Goal: Understand site structure: Understand site structure

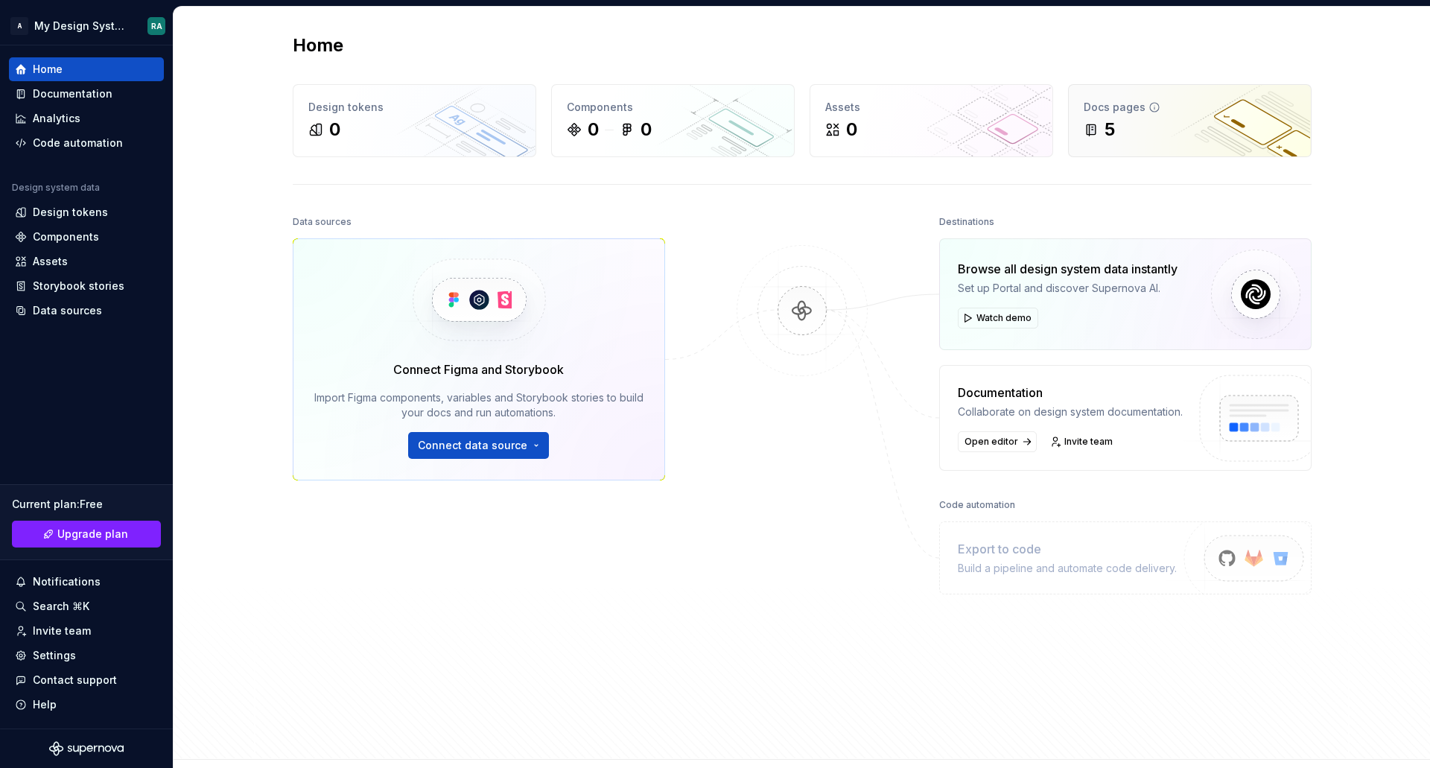
click at [1149, 133] on div "5" at bounding box center [1190, 130] width 212 height 24
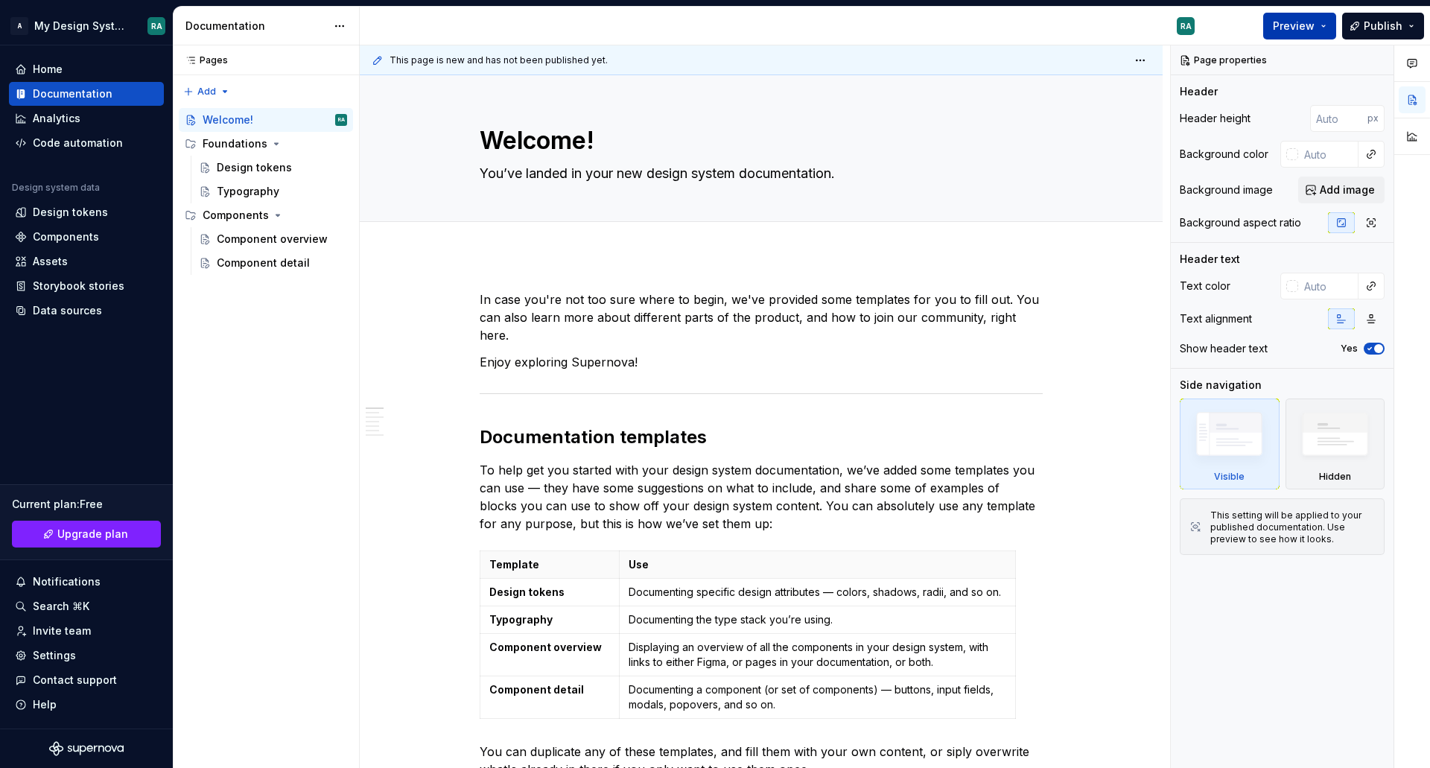
click at [1296, 25] on span "Preview" at bounding box center [1294, 26] width 42 height 15
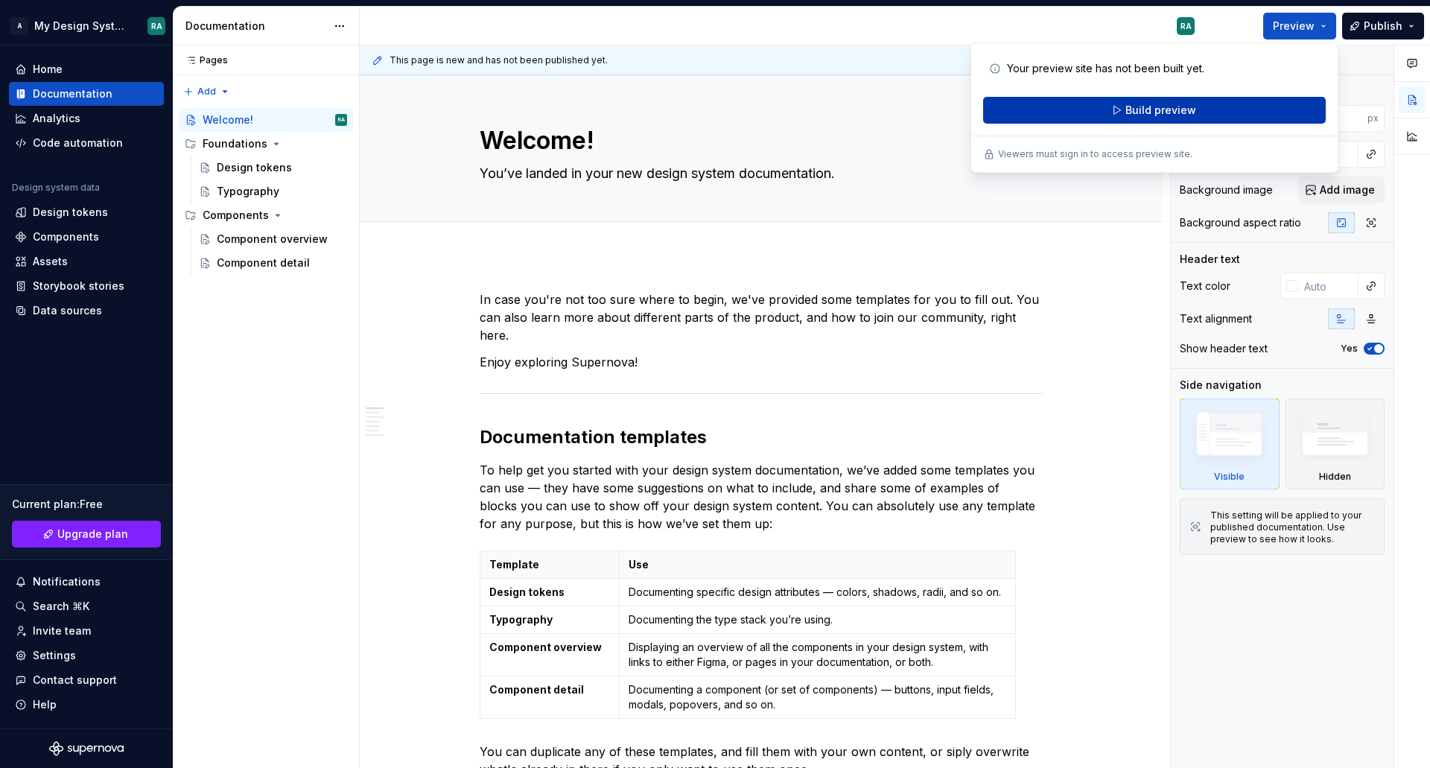
click at [1168, 114] on span "Build preview" at bounding box center [1161, 110] width 71 height 15
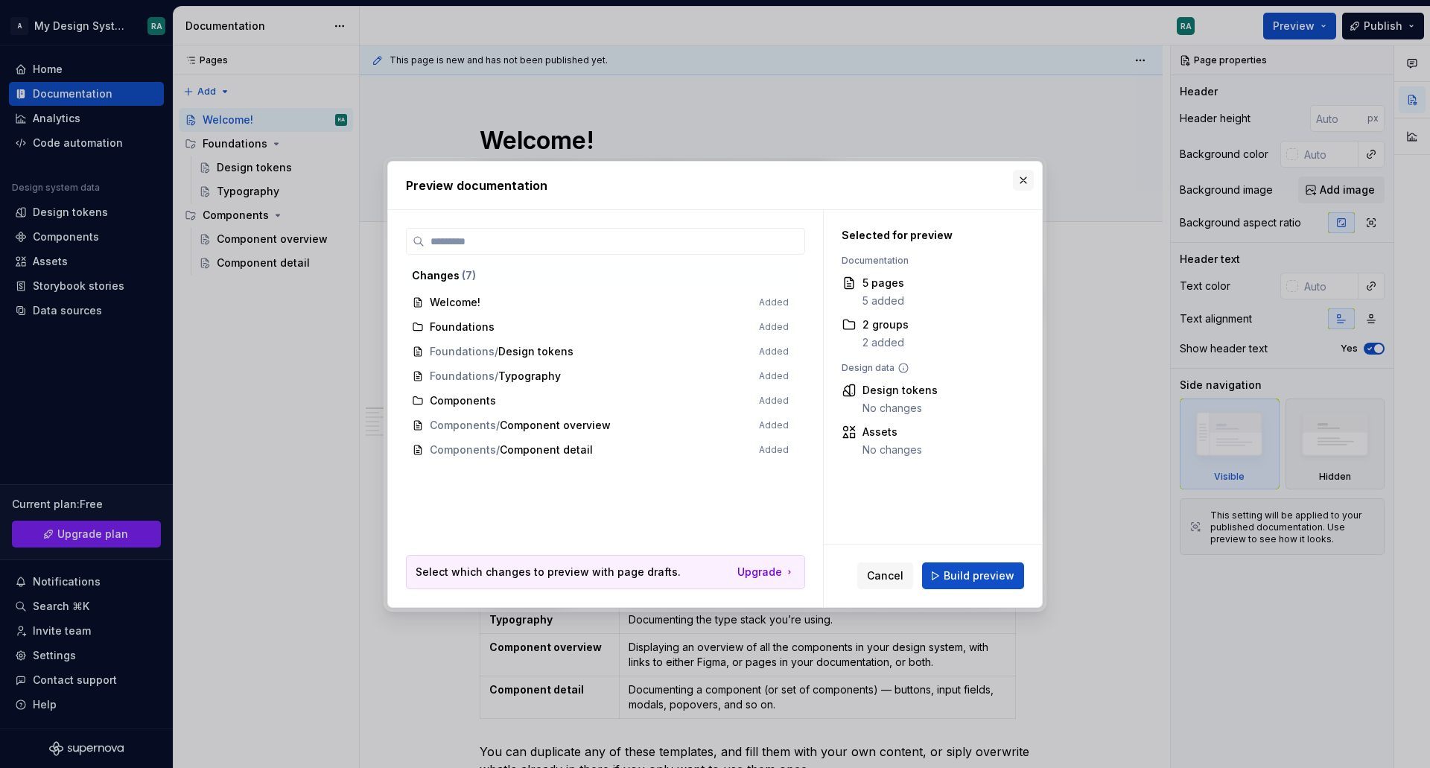
click at [1025, 177] on button "button" at bounding box center [1023, 180] width 21 height 21
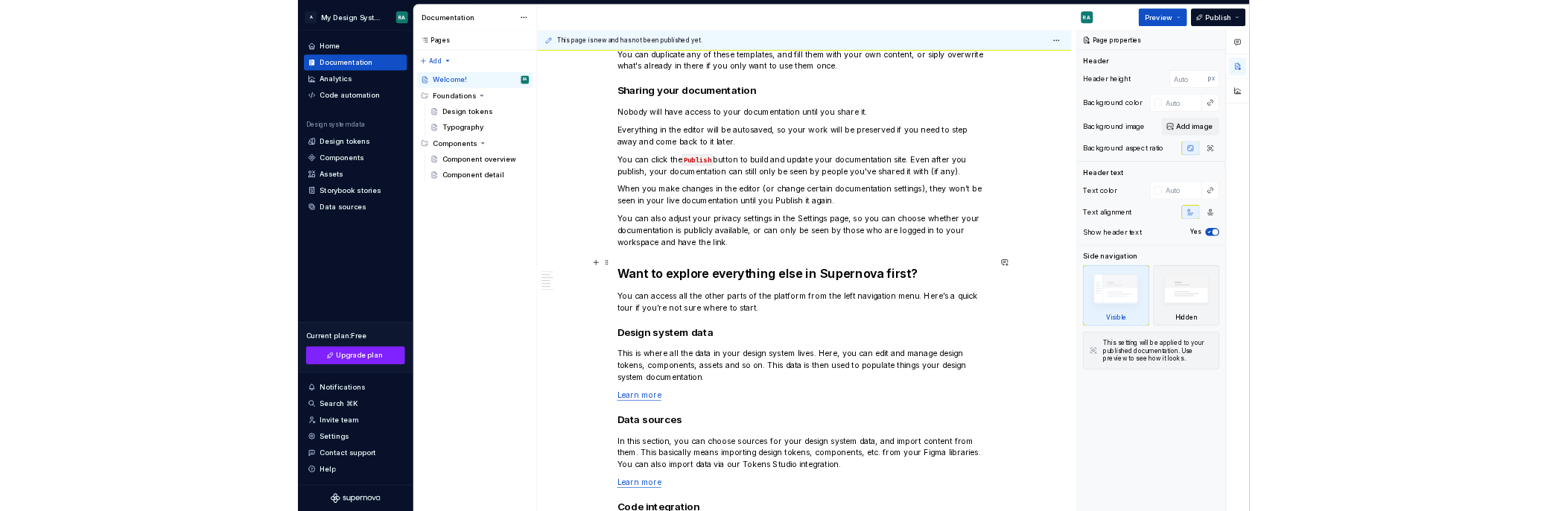
scroll to position [894, 0]
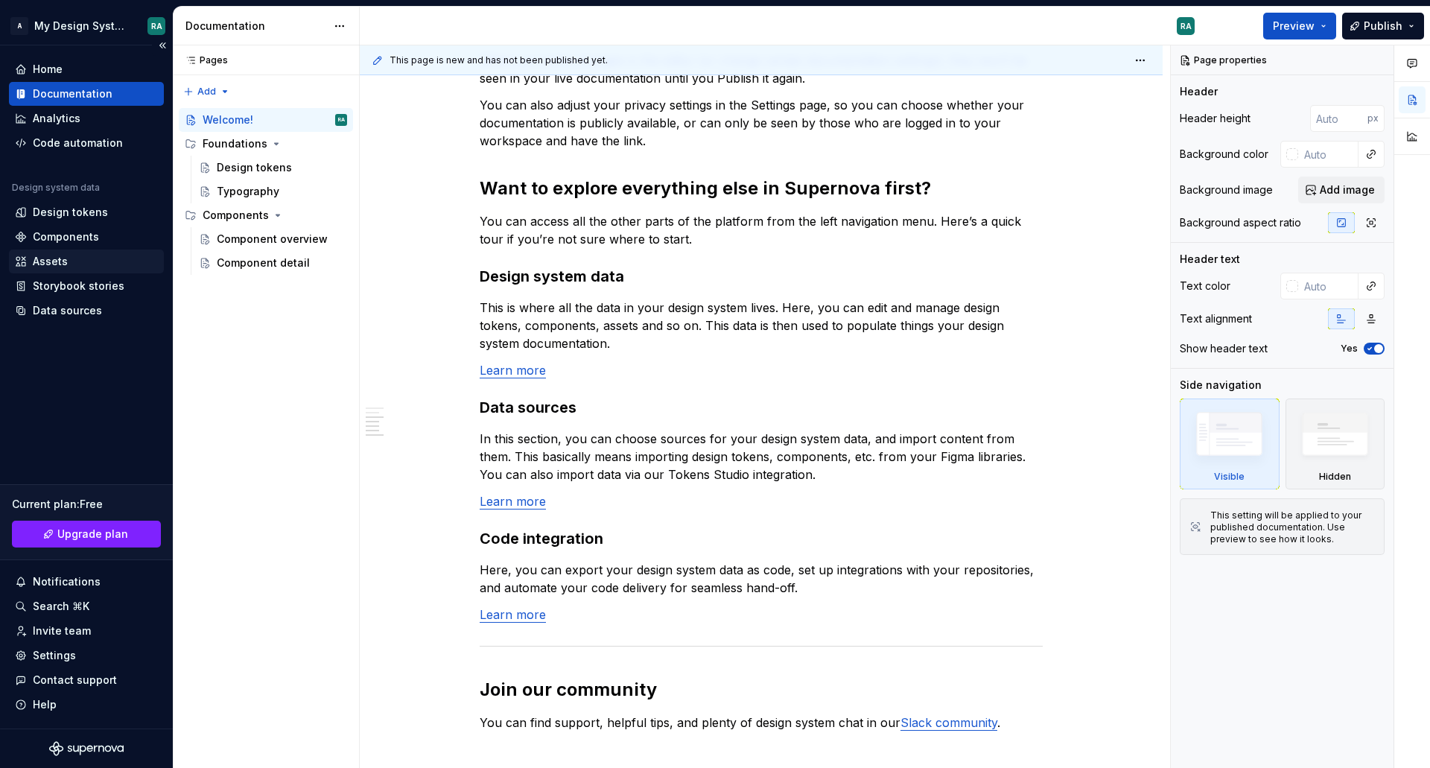
type textarea "*"
click at [84, 317] on div "Data sources" at bounding box center [67, 310] width 69 height 15
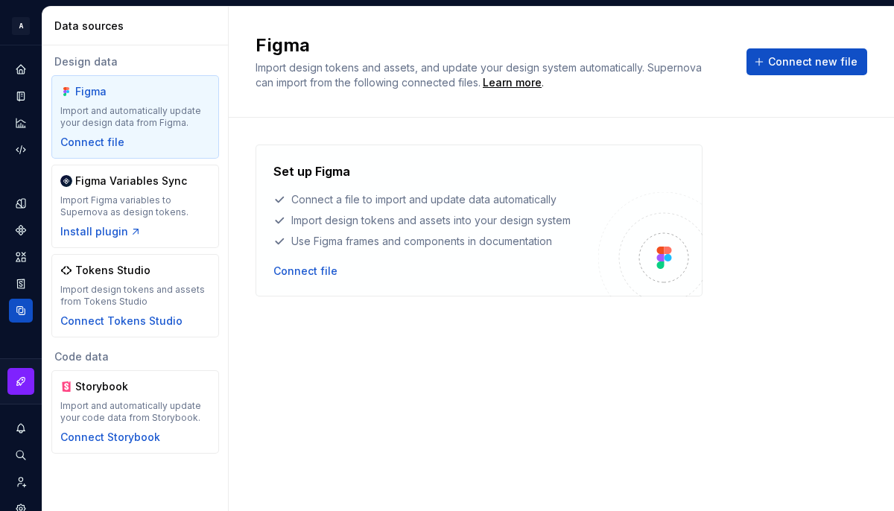
drag, startPoint x: 892, startPoint y: 105, endPoint x: 901, endPoint y: 102, distance: 9.4
click at [894, 102] on html "A My Design System RA Design system data Data sources Design data Figma Import …" at bounding box center [447, 255] width 894 height 511
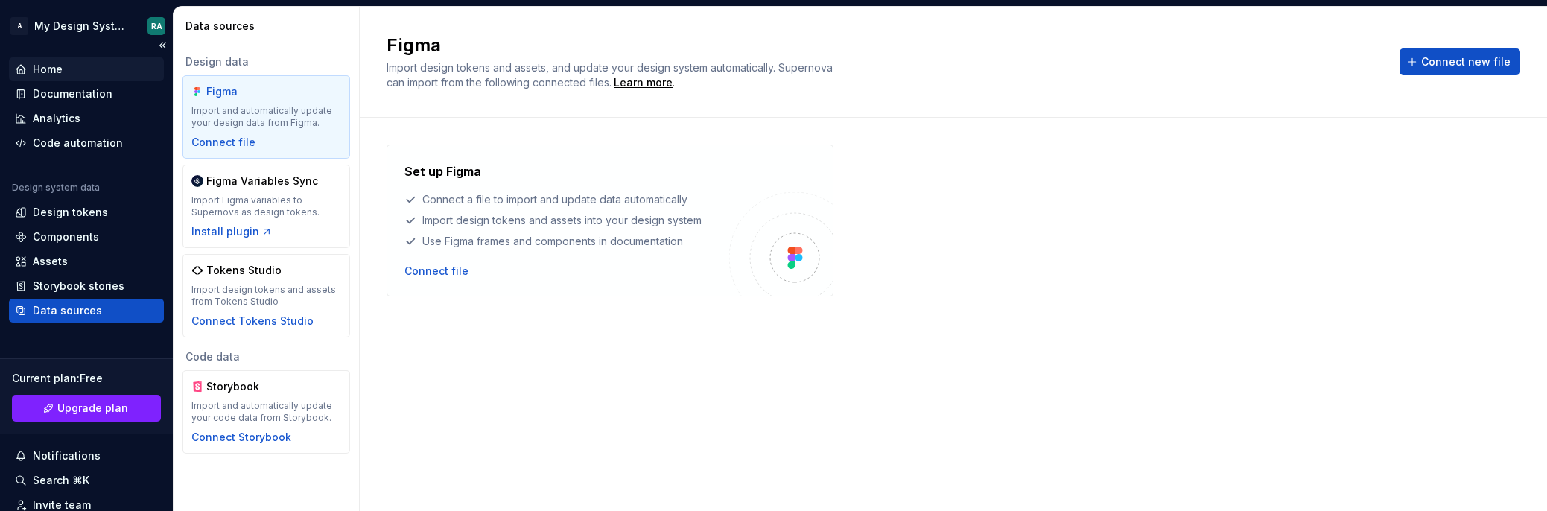
click at [53, 67] on div "Home" at bounding box center [48, 69] width 30 height 15
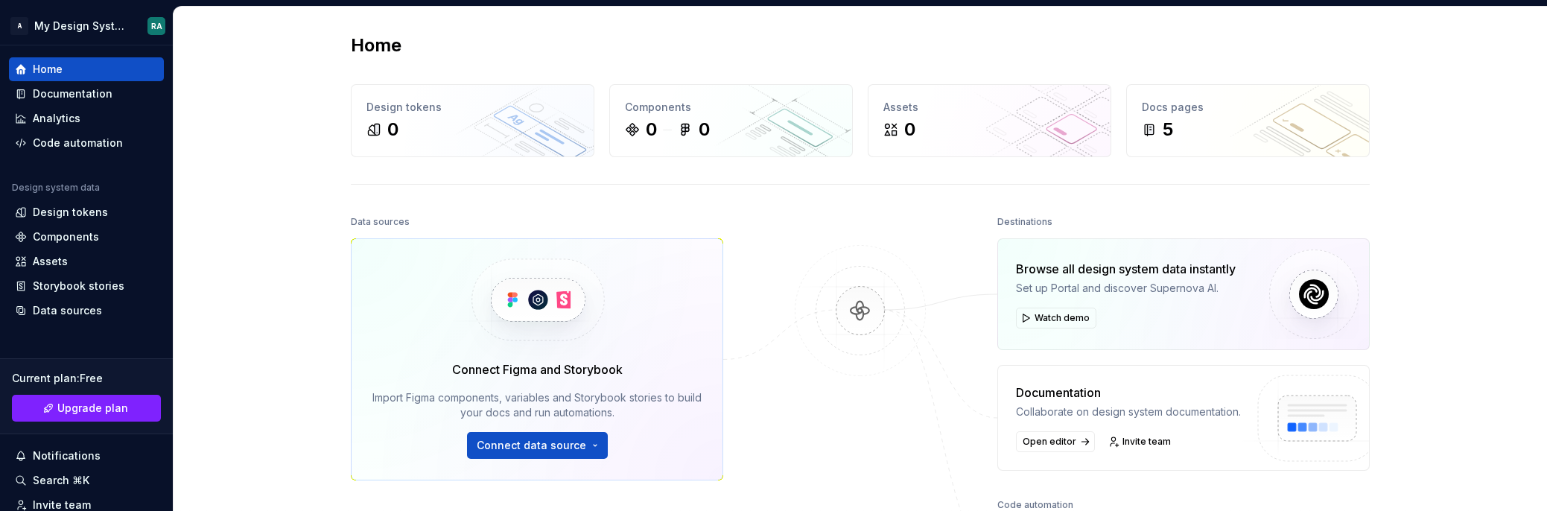
click at [293, 177] on div "Home Design tokens 0 Components 0 0 Assets 0 Docs pages 5 Data sources Connect …" at bounding box center [861, 344] width 1374 height 675
click at [798, 249] on img at bounding box center [860, 326] width 145 height 162
click at [889, 296] on img at bounding box center [860, 326] width 145 height 162
click at [130, 22] on html "A My Design System RA Home Documentation Analytics Code automation Design syste…" at bounding box center [773, 255] width 1547 height 511
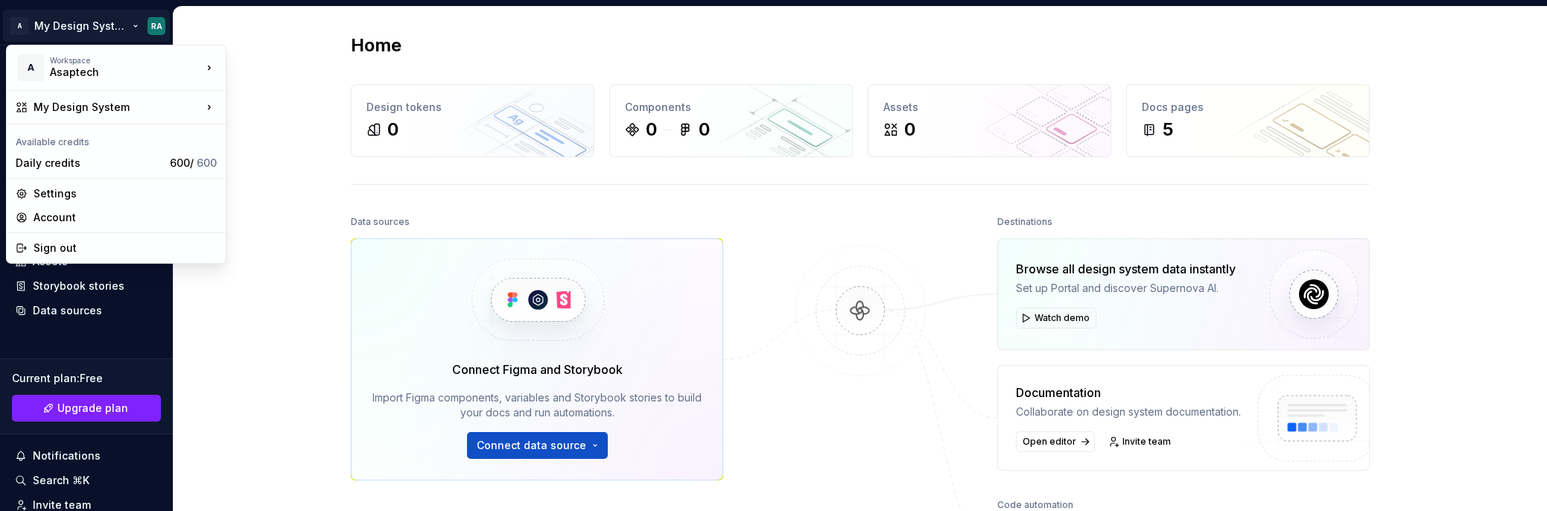
click at [264, 66] on html "A My Design System RA Home Documentation Analytics Code automation Design syste…" at bounding box center [773, 255] width 1547 height 511
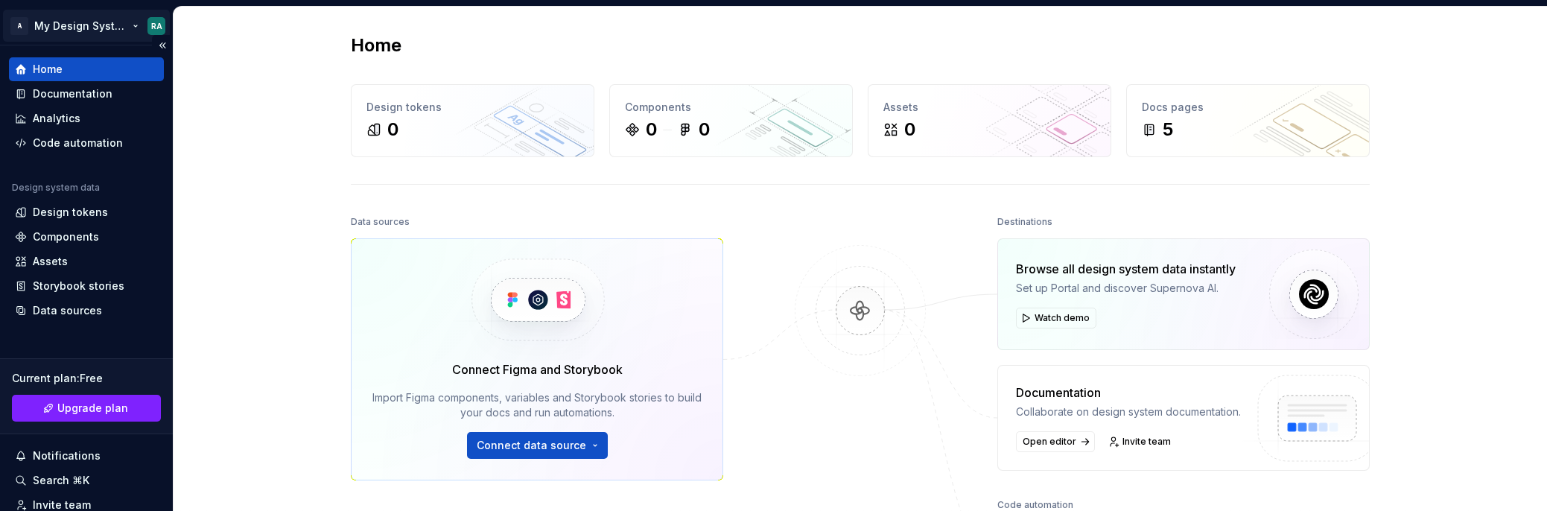
click at [113, 24] on html "A My Design System RA Home Documentation Analytics Code automation Design syste…" at bounding box center [773, 255] width 1547 height 511
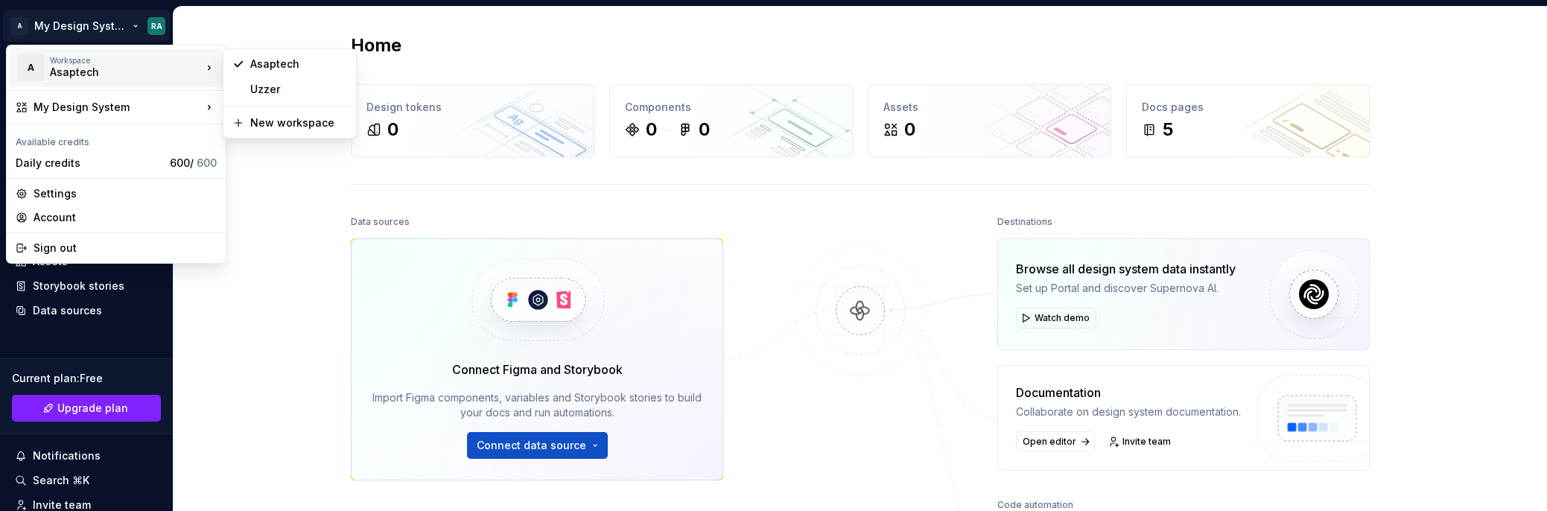
click at [280, 217] on html "A My Design System RA Home Documentation Analytics Code automation Design syste…" at bounding box center [773, 255] width 1547 height 511
click at [130, 23] on html "A My Design System RA Home Documentation Analytics Code automation Design syste…" at bounding box center [773, 255] width 1547 height 511
click at [59, 194] on div "Settings" at bounding box center [125, 193] width 183 height 15
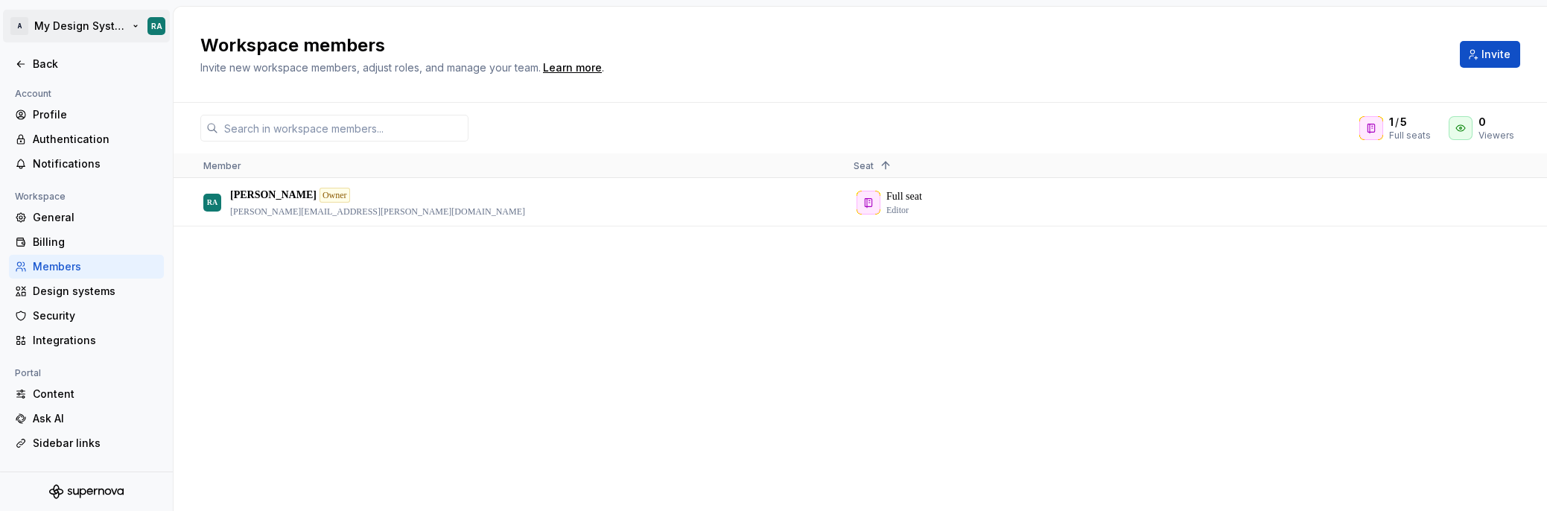
click at [134, 25] on html "A My Design System RA Back Account Profile Authentication Notifications Workspa…" at bounding box center [773, 255] width 1547 height 511
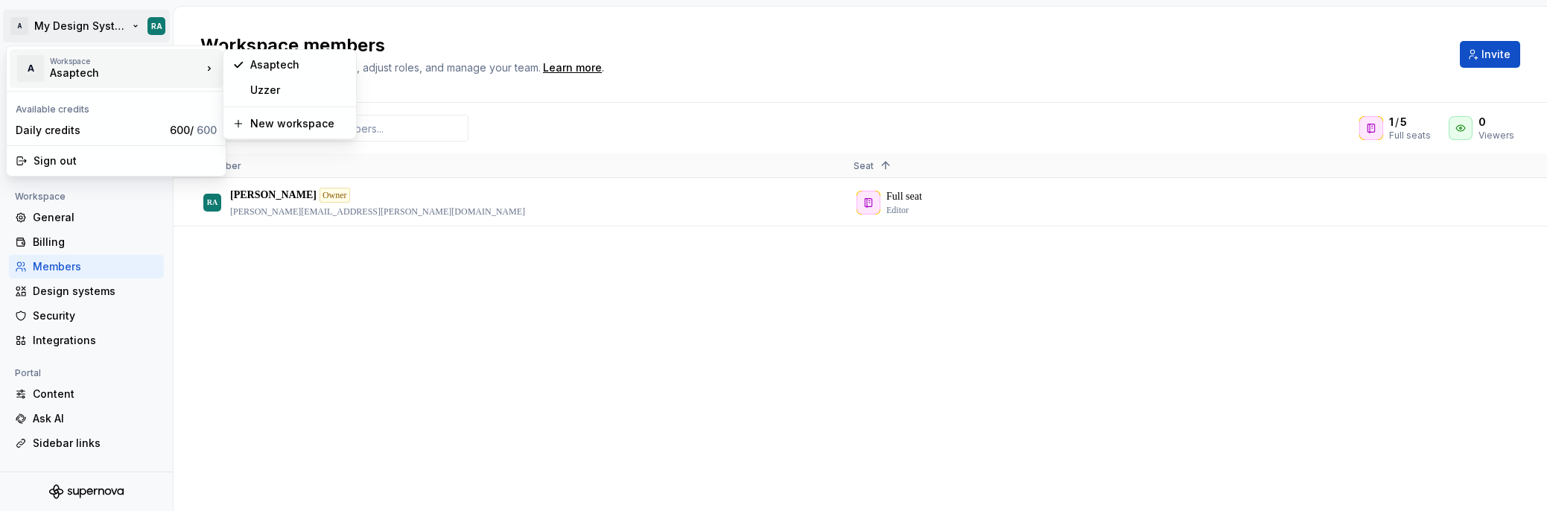
click at [539, 34] on html "A My Design System RA Back Account Profile Authentication Notifications Workspa…" at bounding box center [773, 255] width 1547 height 511
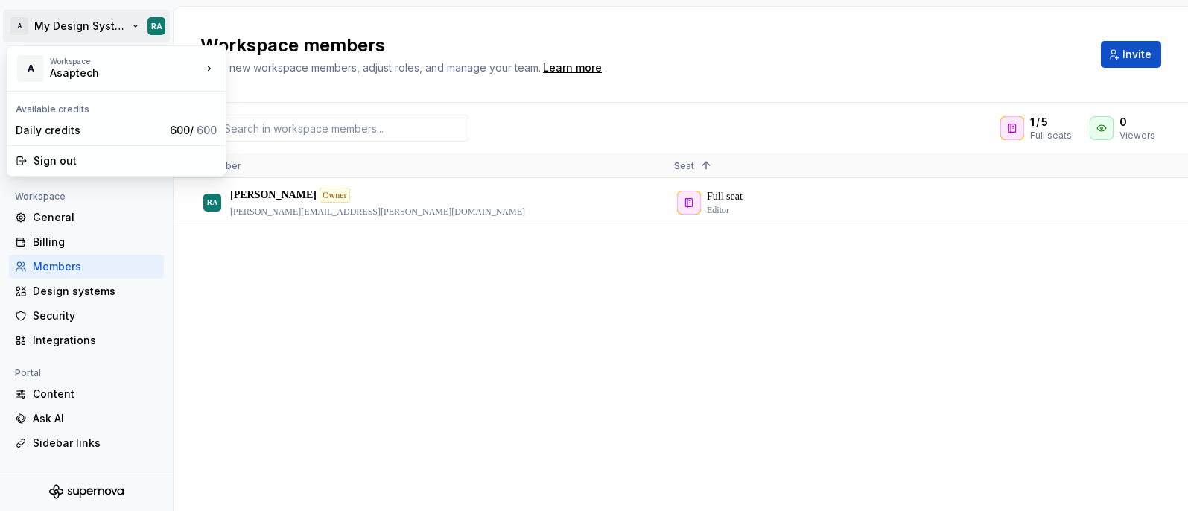
click at [130, 24] on html "A My Design System RA Back Account Profile Authentication Notifications Workspa…" at bounding box center [594, 255] width 1188 height 511
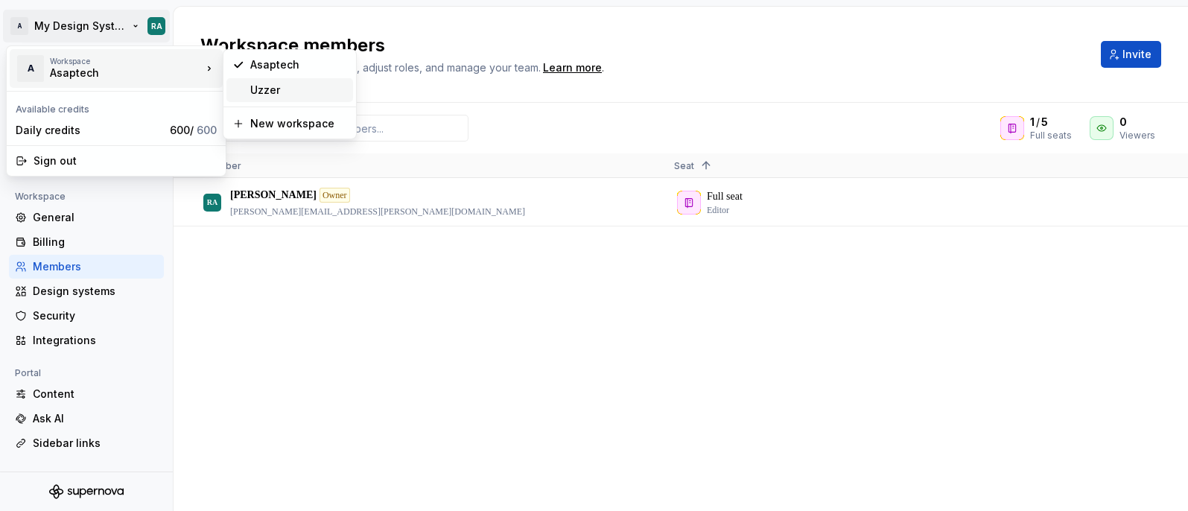
click at [269, 89] on div "Uzzer" at bounding box center [298, 90] width 97 height 15
